Goal: Transaction & Acquisition: Purchase product/service

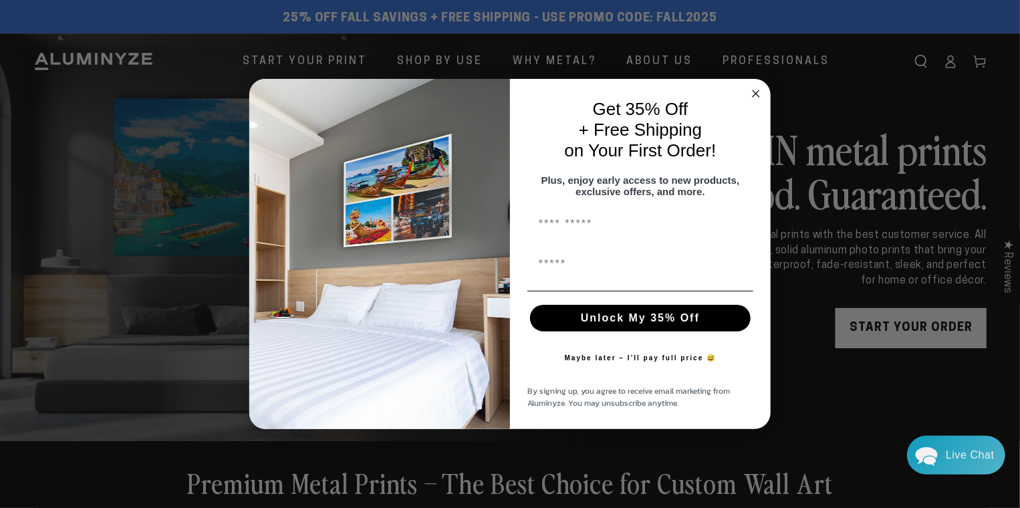
click at [548, 228] on input "First Name" at bounding box center [640, 224] width 226 height 27
type input "**"
click at [577, 272] on input "First Name" at bounding box center [640, 264] width 226 height 27
type input "**********"
click at [634, 316] on button "Unlock My 35% Off" at bounding box center [640, 318] width 221 height 27
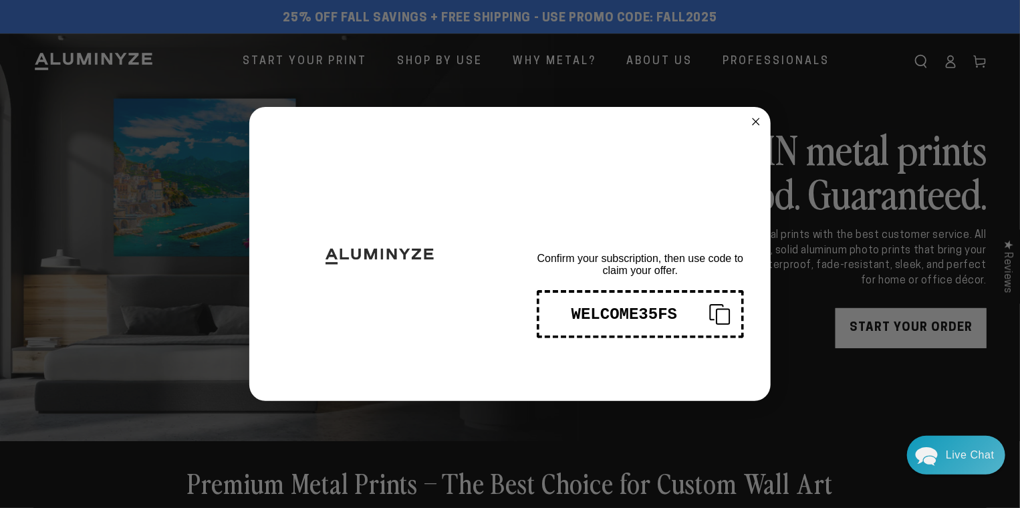
click at [625, 315] on div "WELCOME35FS" at bounding box center [624, 314] width 148 height 18
click at [597, 249] on div "Confirm your subscription, then use code to claim your offer." at bounding box center [640, 264] width 234 height 37
click at [448, 219] on img "POPUP Form" at bounding box center [379, 254] width 261 height 294
click at [755, 120] on icon "Close dialog" at bounding box center [756, 121] width 7 height 7
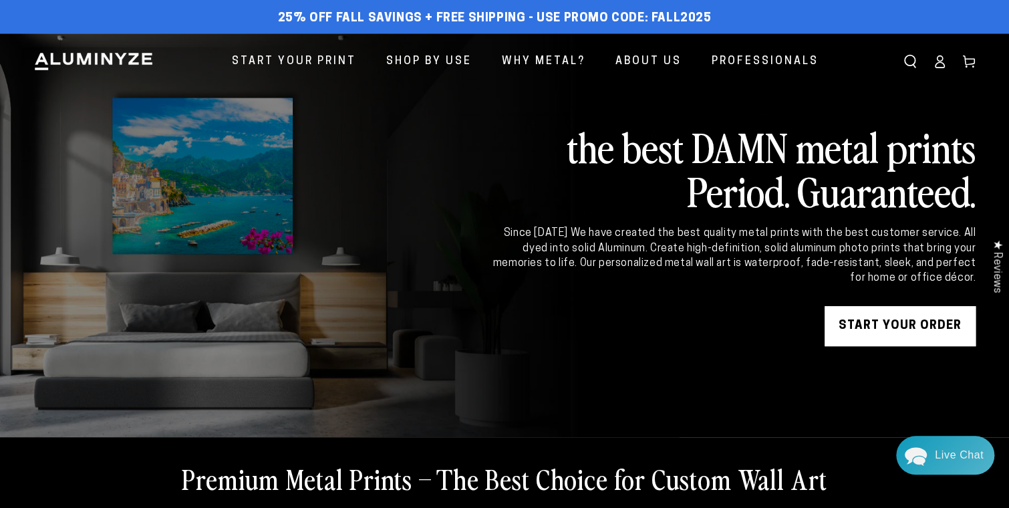
click at [908, 323] on link "START YOUR Order" at bounding box center [900, 326] width 151 height 40
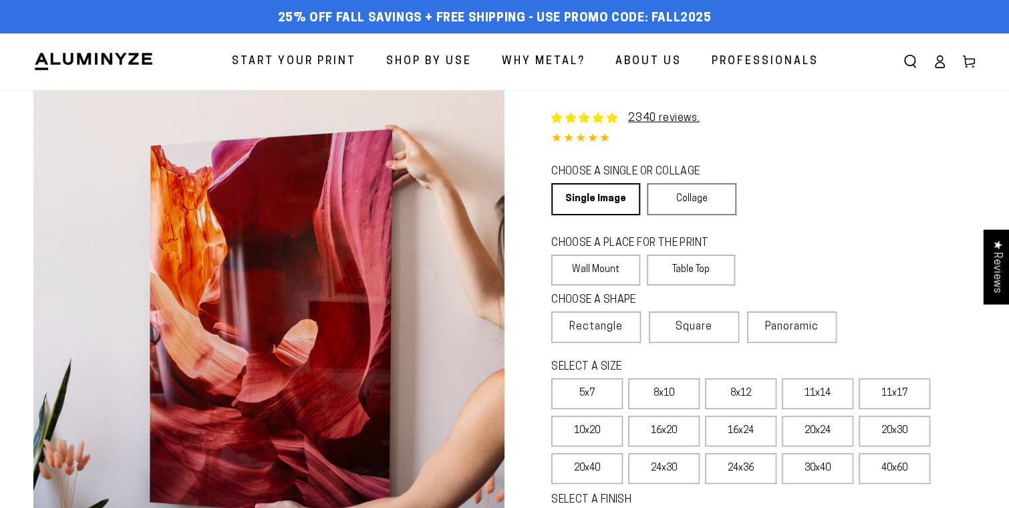
select select "**********"
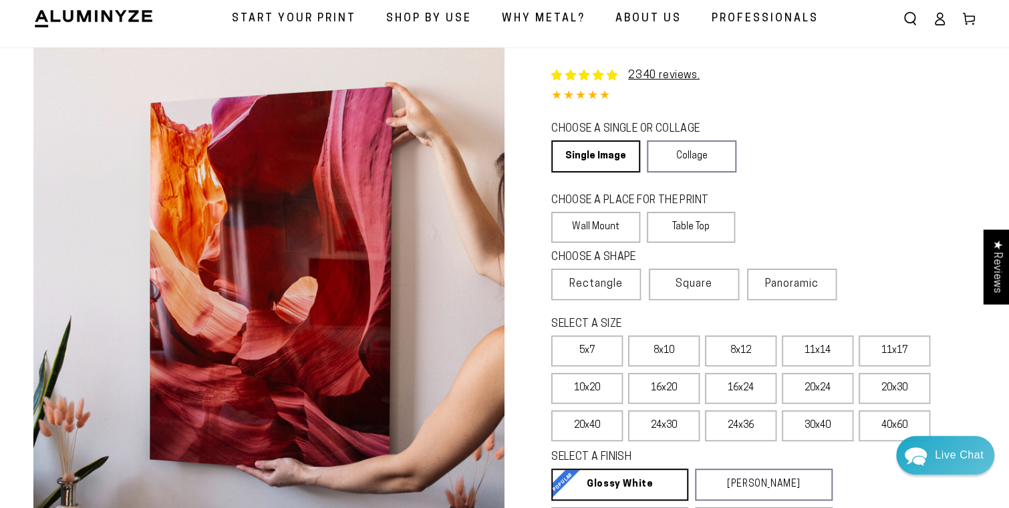
scroll to position [67, 0]
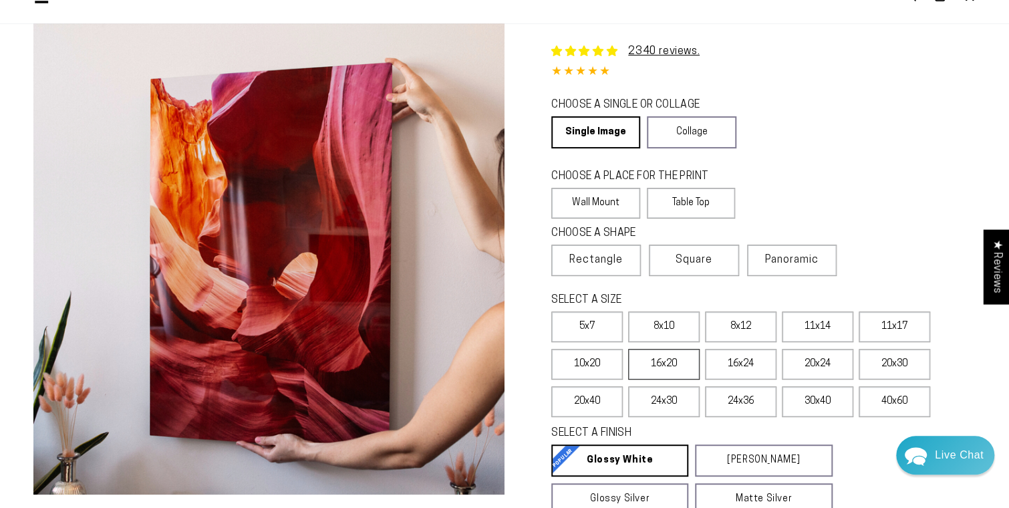
click at [655, 362] on label "16x20" at bounding box center [664, 364] width 72 height 31
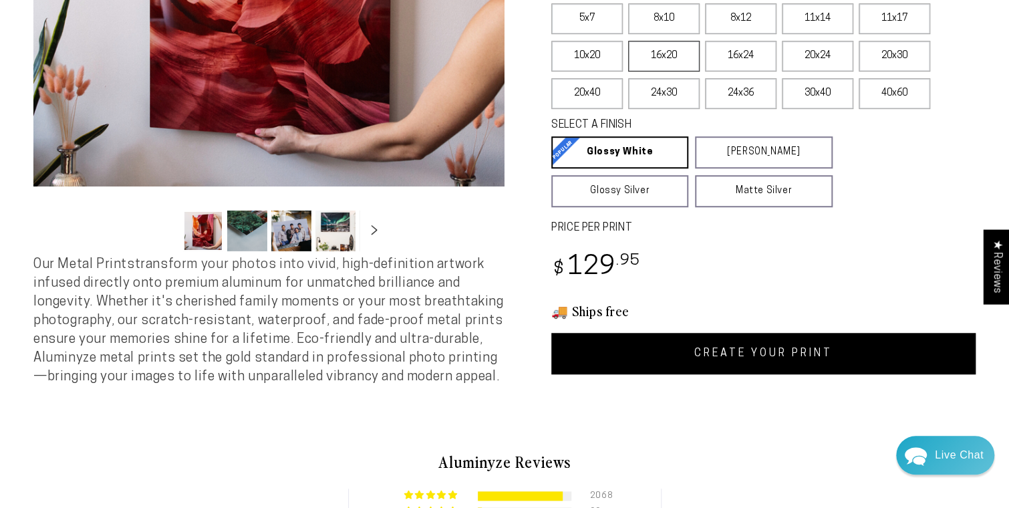
scroll to position [401, 0]
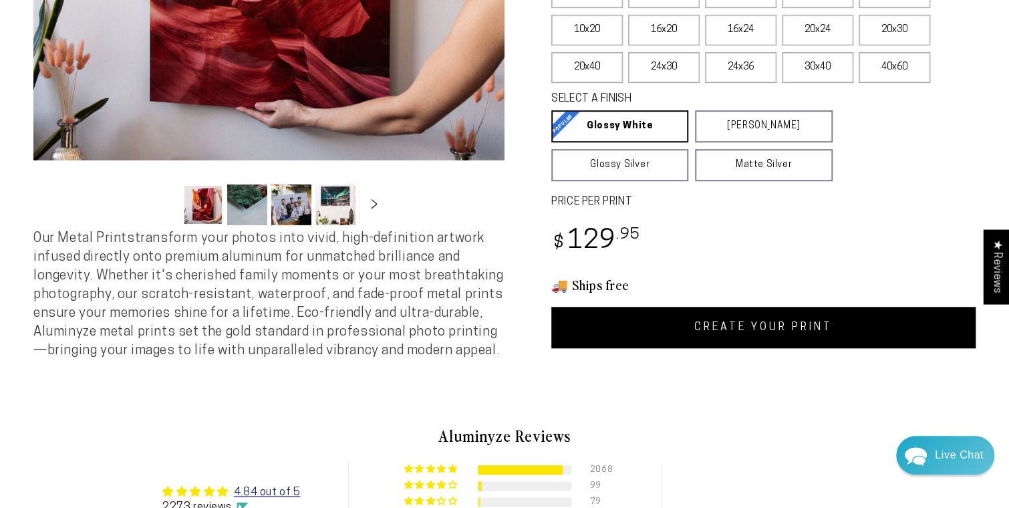
click at [734, 323] on link "CREATE YOUR PRINT" at bounding box center [763, 327] width 424 height 41
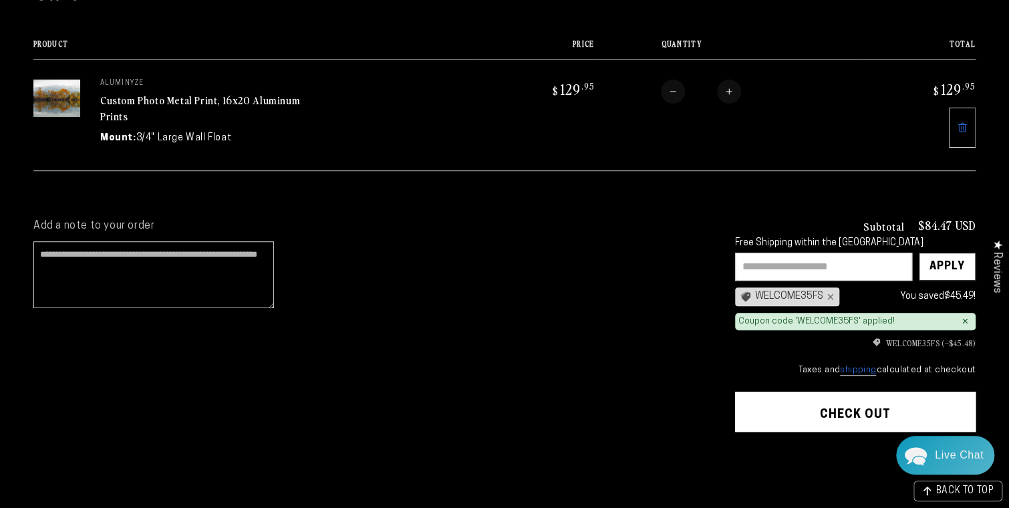
scroll to position [200, 0]
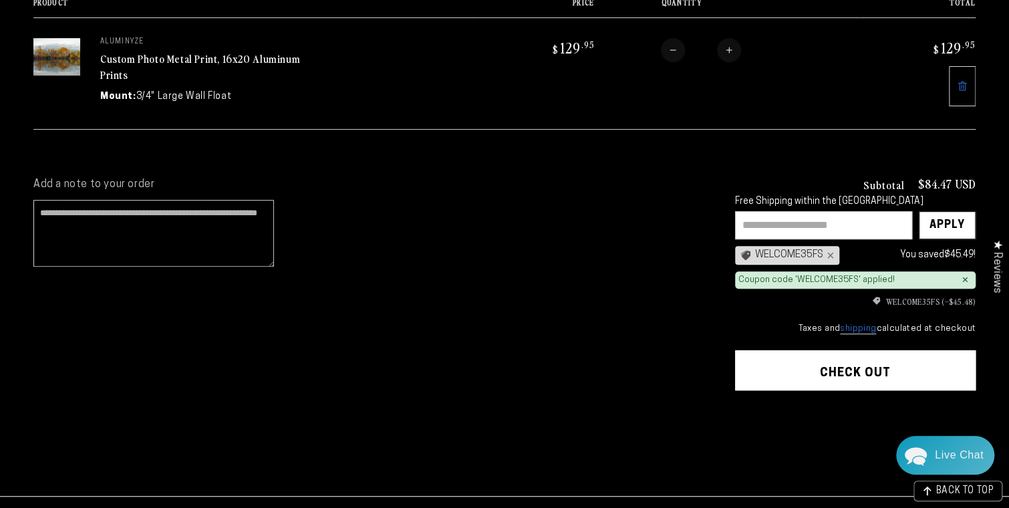
click at [871, 367] on button "Check out" at bounding box center [855, 370] width 241 height 40
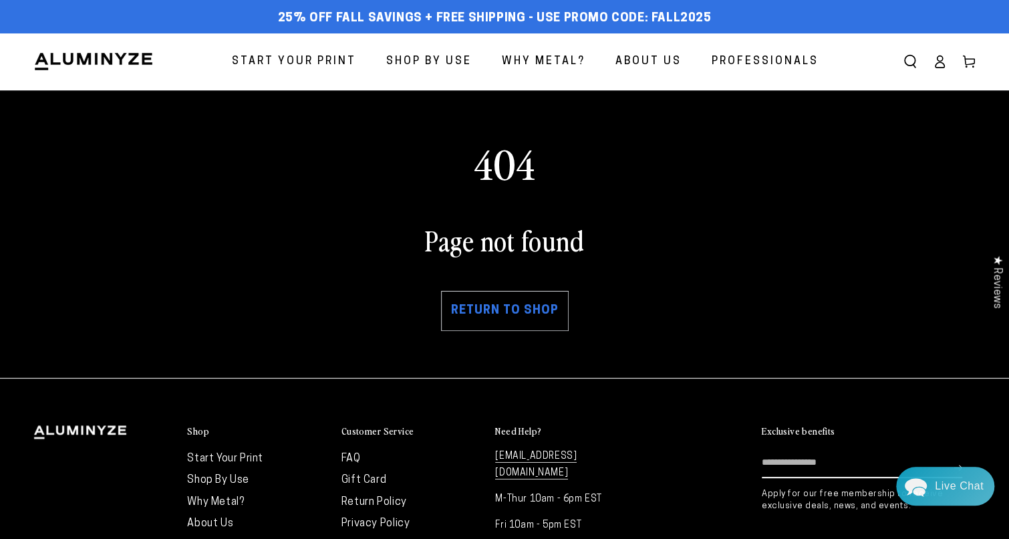
click at [938, 67] on icon at bounding box center [939, 61] width 13 height 13
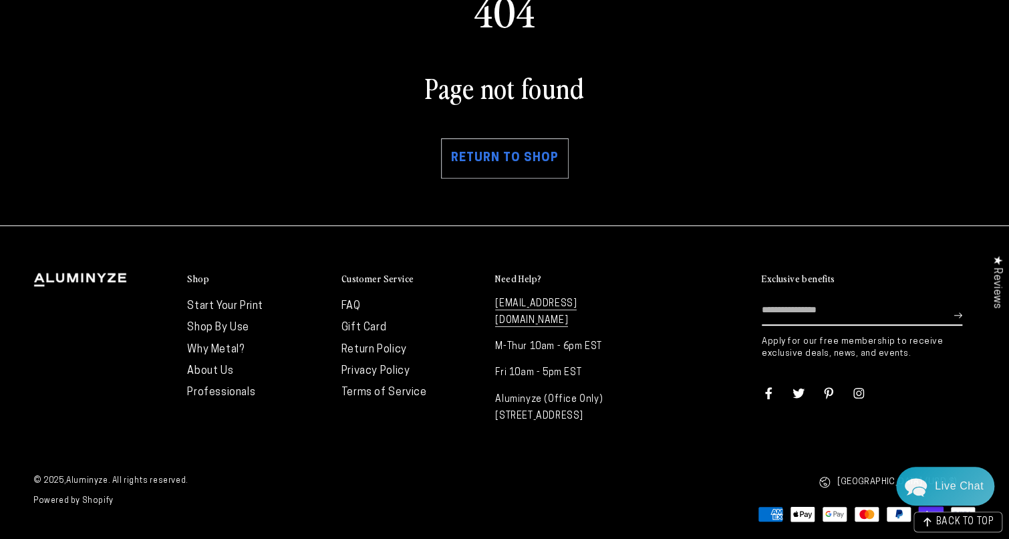
scroll to position [156, 0]
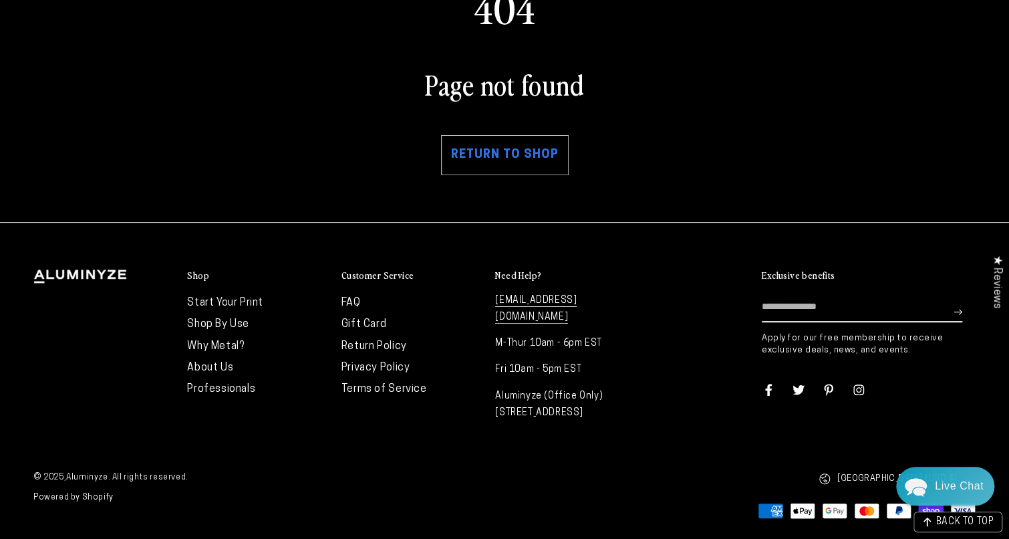
drag, startPoint x: 739, startPoint y: 339, endPoint x: 738, endPoint y: 325, distance: 14.1
click at [739, 338] on div "Exclusive benefits Enter email here Apply for our free membership to receive ex…" at bounding box center [816, 339] width 320 height 140
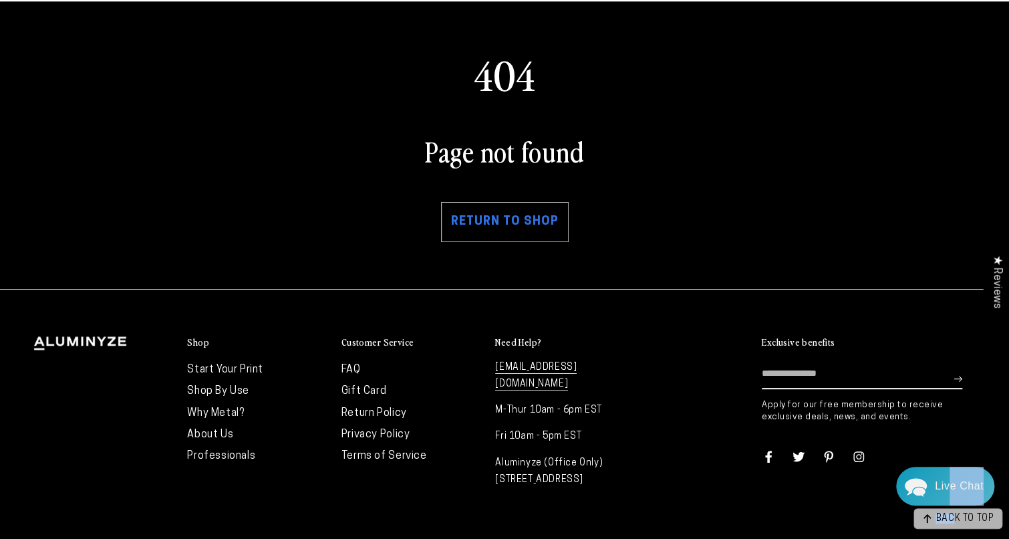
click at [955, 513] on body "Skip to content 25% off FALL Savings + Free Shipping - Use Promo Code: FALL2025…" at bounding box center [504, 258] width 1009 height 694
click at [958, 519] on span "BACK TO TOP" at bounding box center [965, 518] width 58 height 9
